Goal: Navigation & Orientation: Find specific page/section

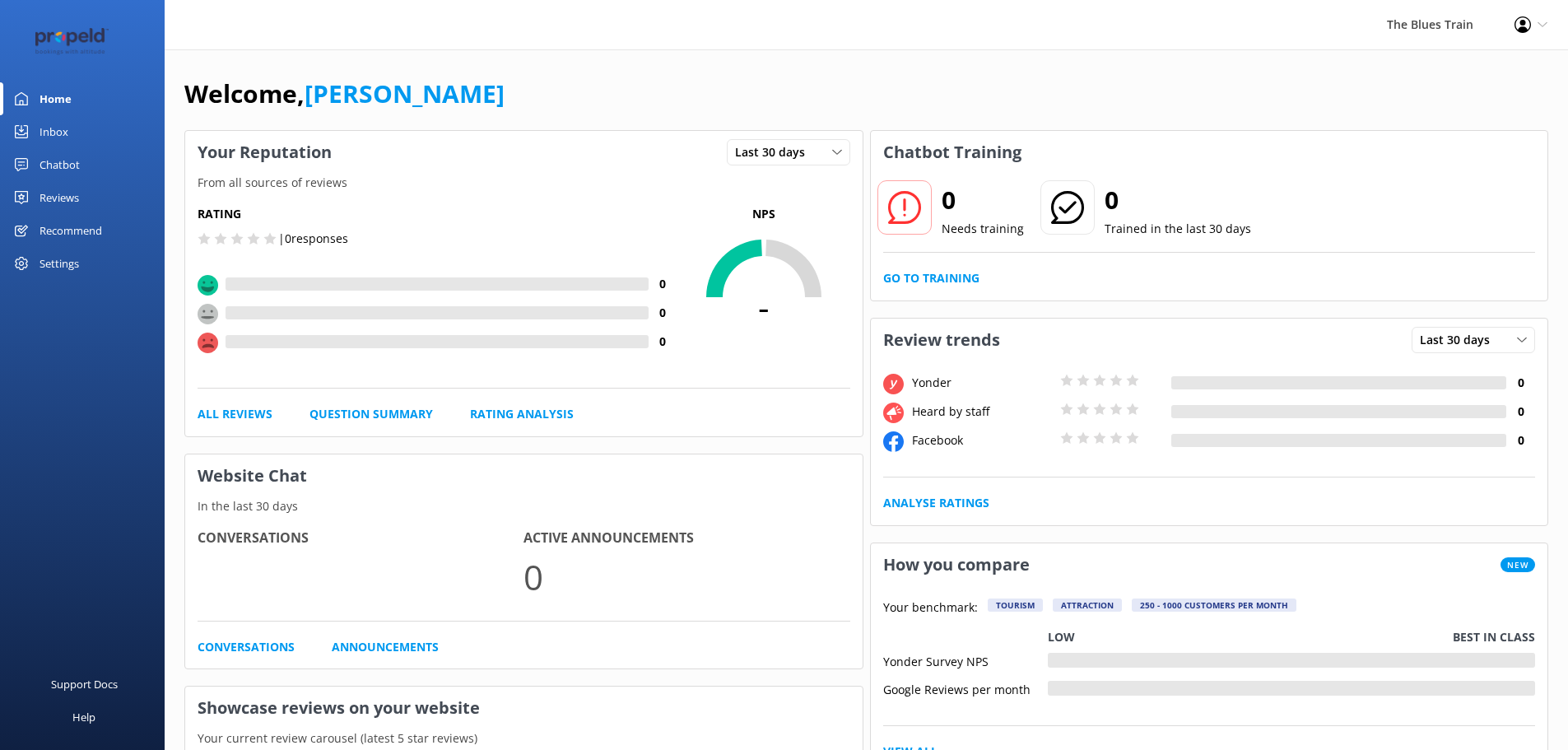
click at [95, 129] on link "Inbox" at bounding box center [82, 132] width 165 height 33
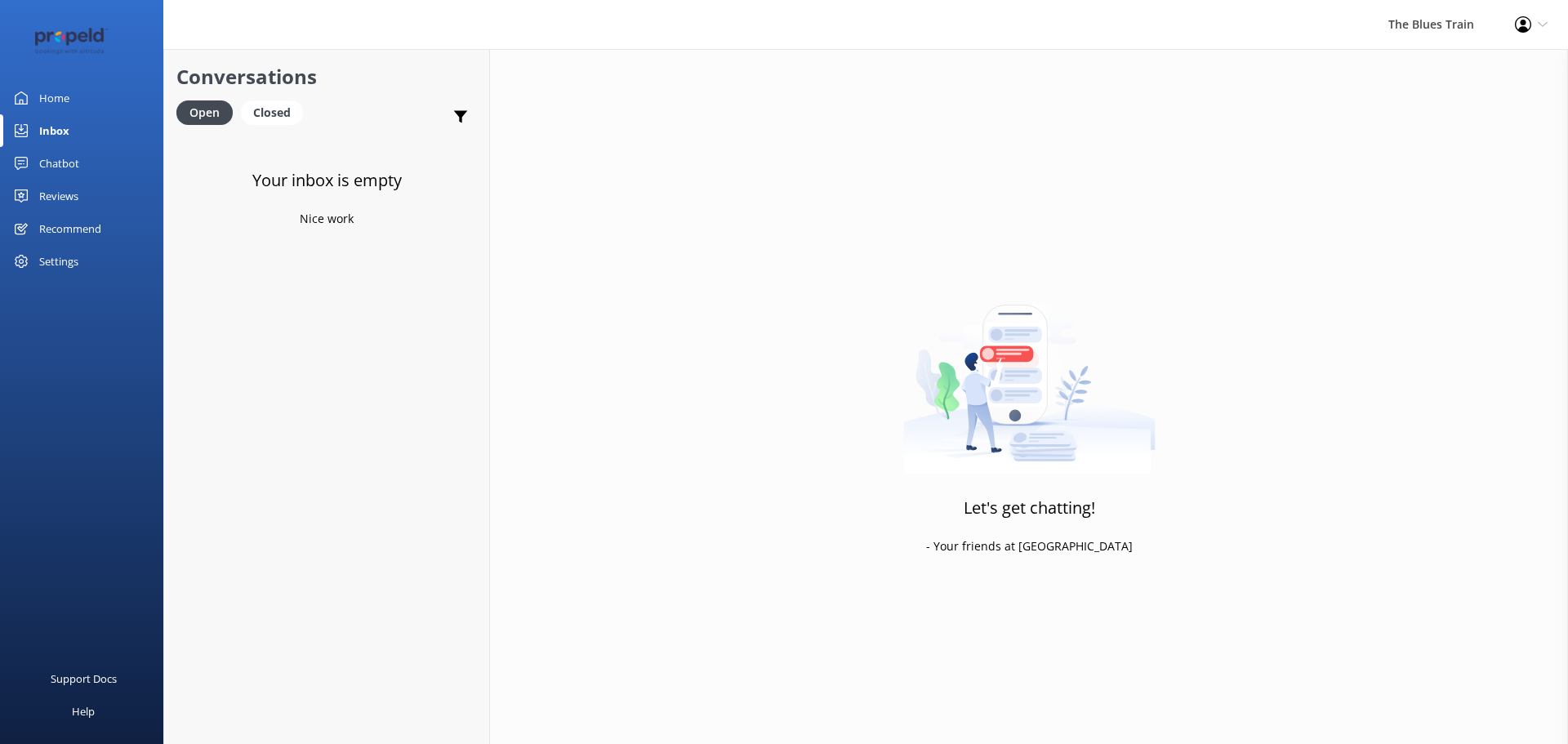
click at [62, 94] on div "Home" at bounding box center [54, 98] width 30 height 33
